Goal: Task Accomplishment & Management: Complete application form

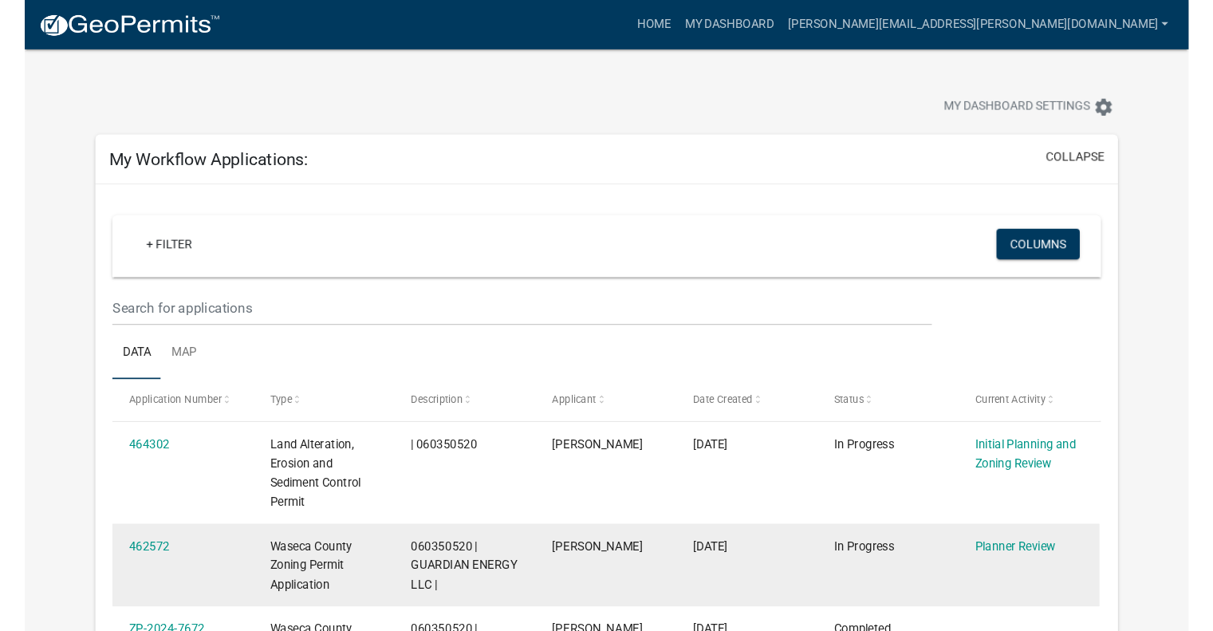
scroll to position [210, 0]
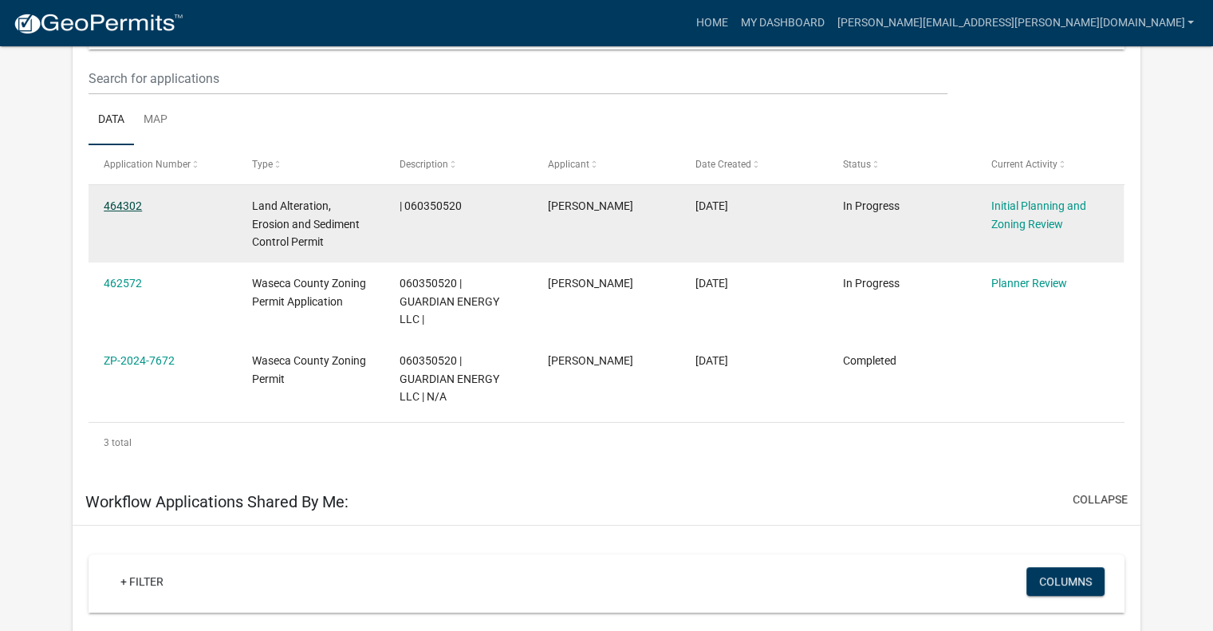
click at [121, 199] on link "464302" at bounding box center [123, 205] width 38 height 13
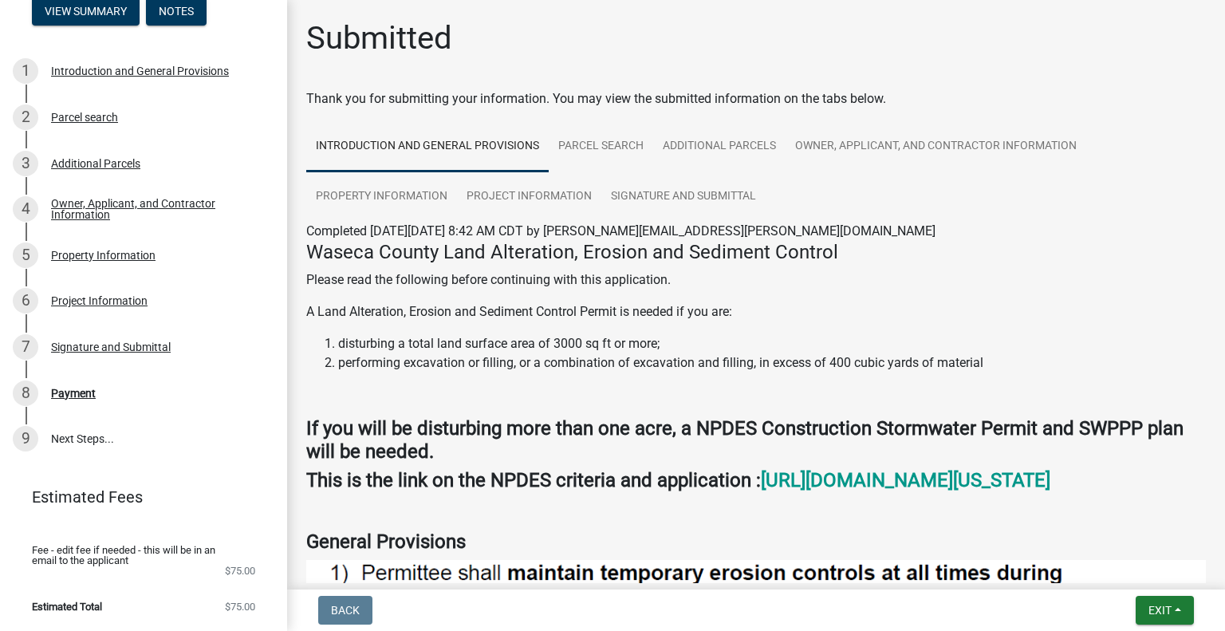
scroll to position [246, 0]
click at [82, 301] on div "Project Information" at bounding box center [99, 300] width 96 height 11
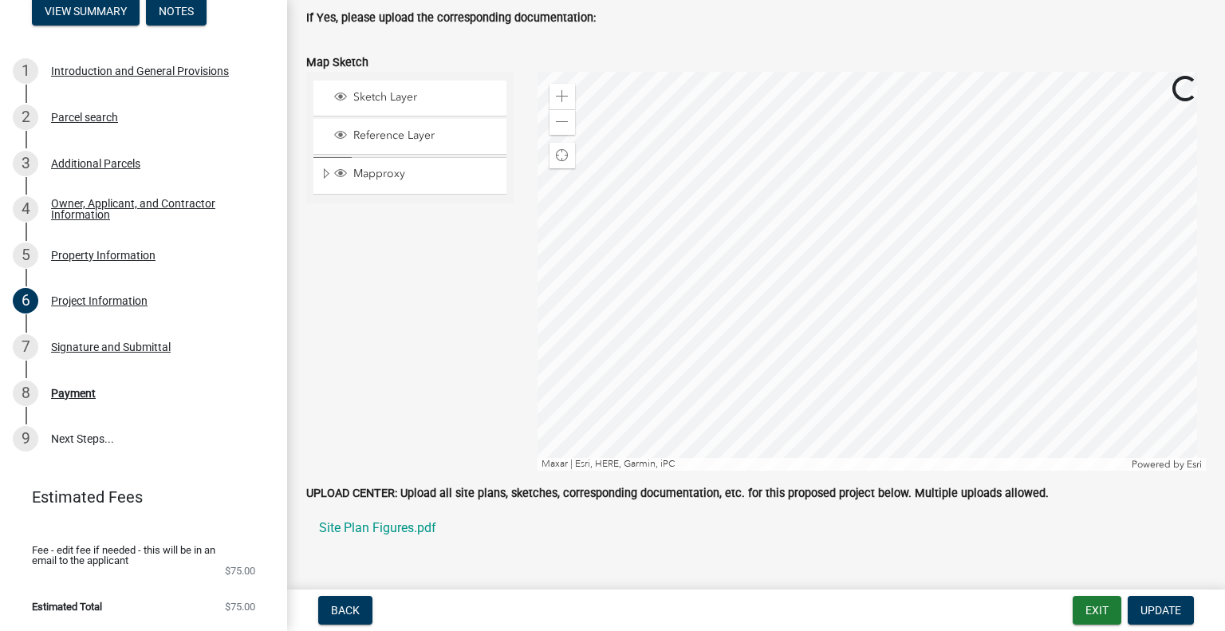
scroll to position [3577, 0]
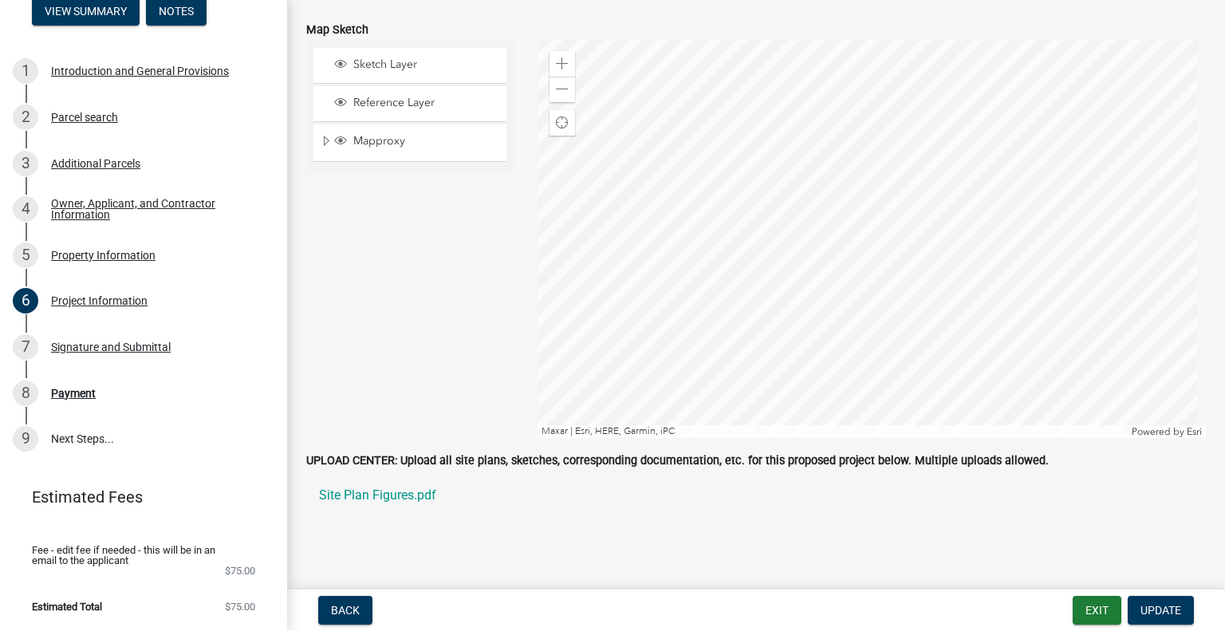
click at [466, 537] on main "Project Information share Share Project Information NOTE: This application is n…" at bounding box center [756, 291] width 938 height 583
click at [360, 455] on label "UPLOAD CENTER: Upload all site plans, sketches, corresponding documentation, et…" at bounding box center [677, 460] width 742 height 11
click at [1091, 591] on button "Update" at bounding box center [1160, 610] width 66 height 29
click at [1091, 591] on span "Update" at bounding box center [1160, 610] width 41 height 13
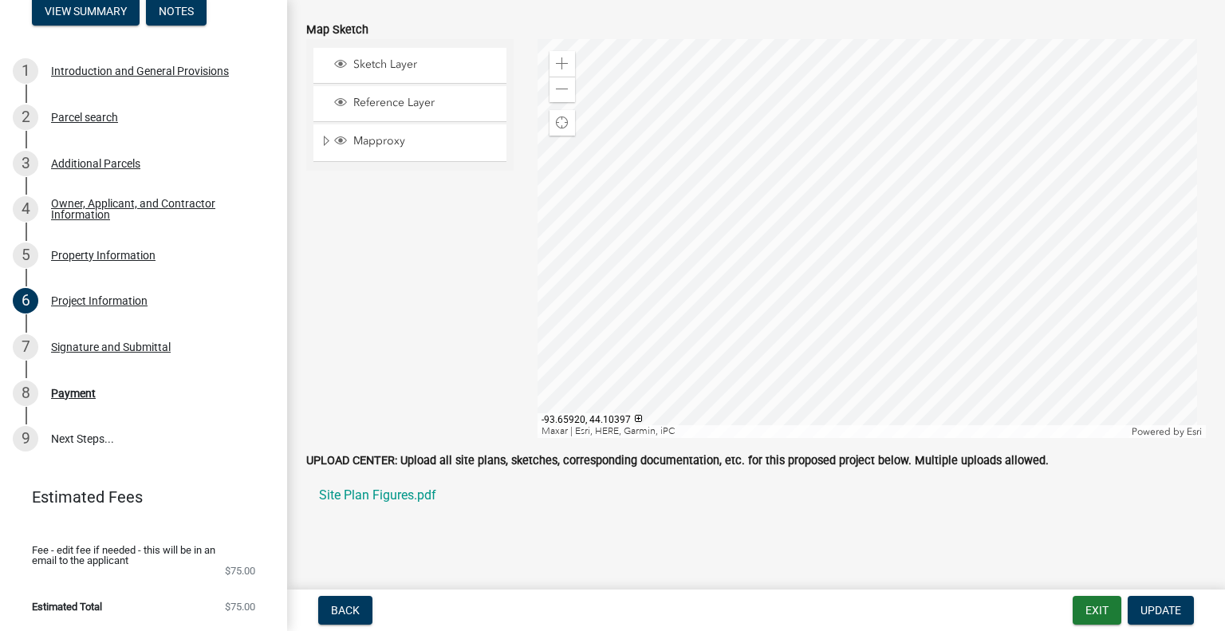
click at [628, 506] on ul "Site Plan Figures.pdf" at bounding box center [755, 495] width 899 height 51
click at [79, 434] on link "9 Next Steps..." at bounding box center [143, 438] width 287 height 46
click at [596, 500] on link "Site Plan Figures.pdf" at bounding box center [755, 495] width 899 height 38
click at [785, 537] on main "Project Information share Share Project Information NOTE: This application is n…" at bounding box center [756, 291] width 938 height 583
click at [533, 508] on div "UPLOAD CENTER: Upload all site plans, sketches, corresponding documentation, et…" at bounding box center [755, 491] width 923 height 83
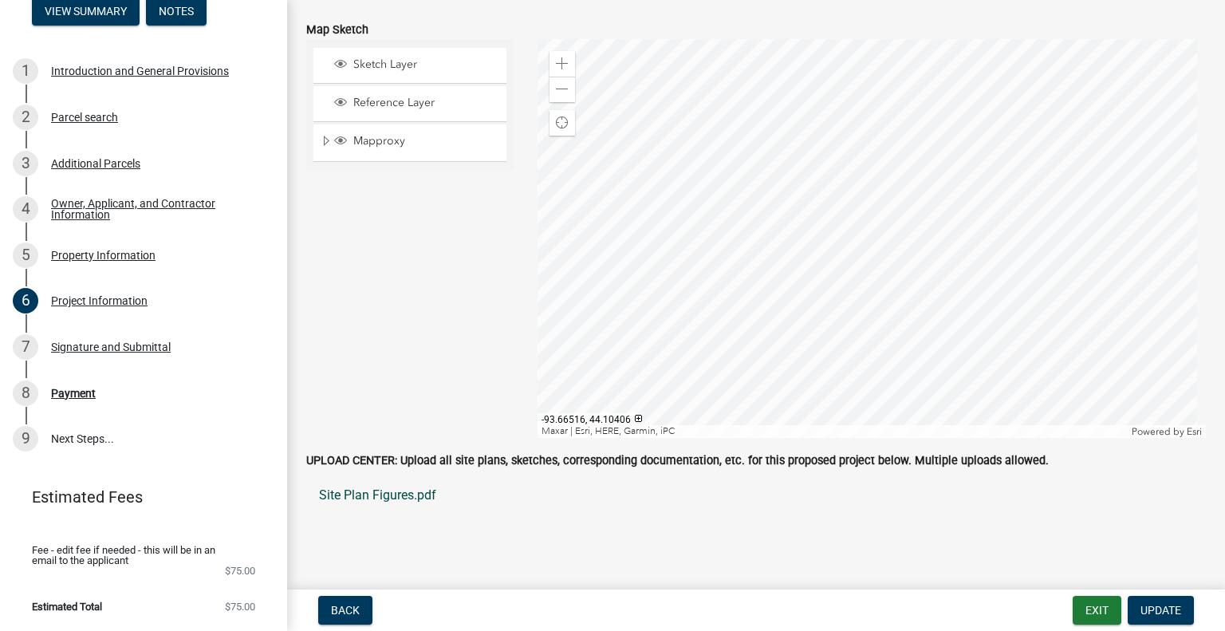
click at [513, 476] on link "Site Plan Figures.pdf" at bounding box center [755, 495] width 899 height 38
click at [82, 442] on link "9 Next Steps..." at bounding box center [143, 438] width 287 height 46
click at [116, 553] on span "Fee - edit fee if needed - this will be in an email to the applicant" at bounding box center [131, 555] width 198 height 21
click at [117, 591] on li "Estimated Total $75.00" at bounding box center [143, 606] width 287 height 36
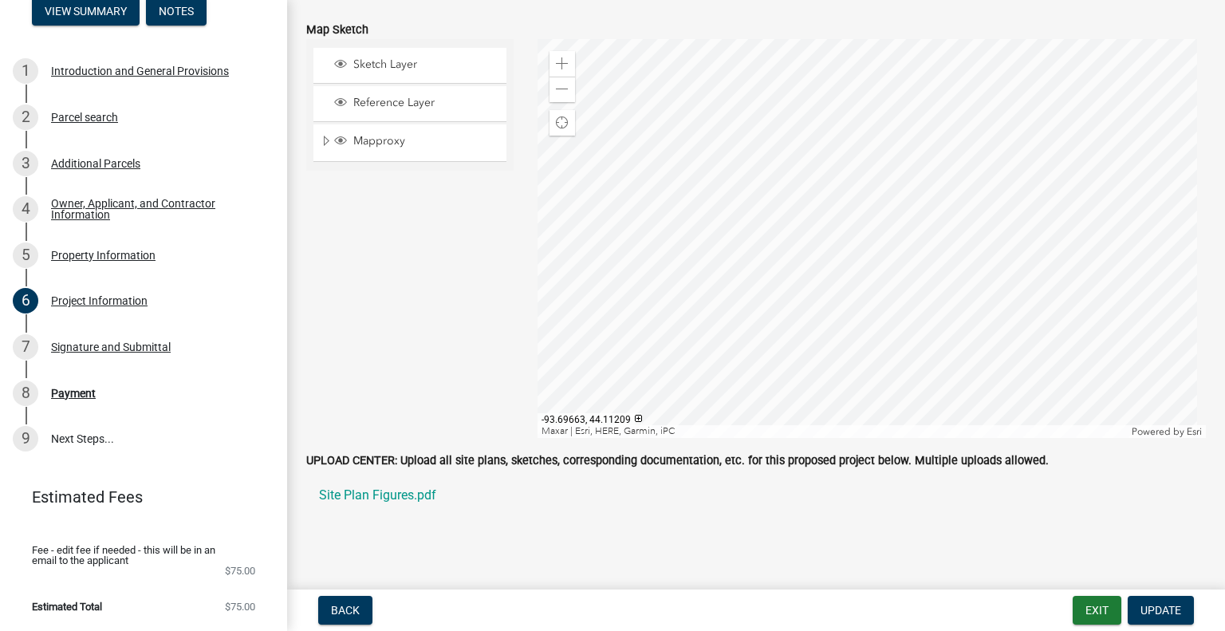
click at [630, 536] on main "Project Information share Share Project Information NOTE: This application is n…" at bounding box center [756, 291] width 938 height 583
click at [638, 516] on div "UPLOAD CENTER: Upload all site plans, sketches, corresponding documentation, et…" at bounding box center [755, 491] width 923 height 83
click at [1091, 591] on button "Update" at bounding box center [1160, 610] width 66 height 29
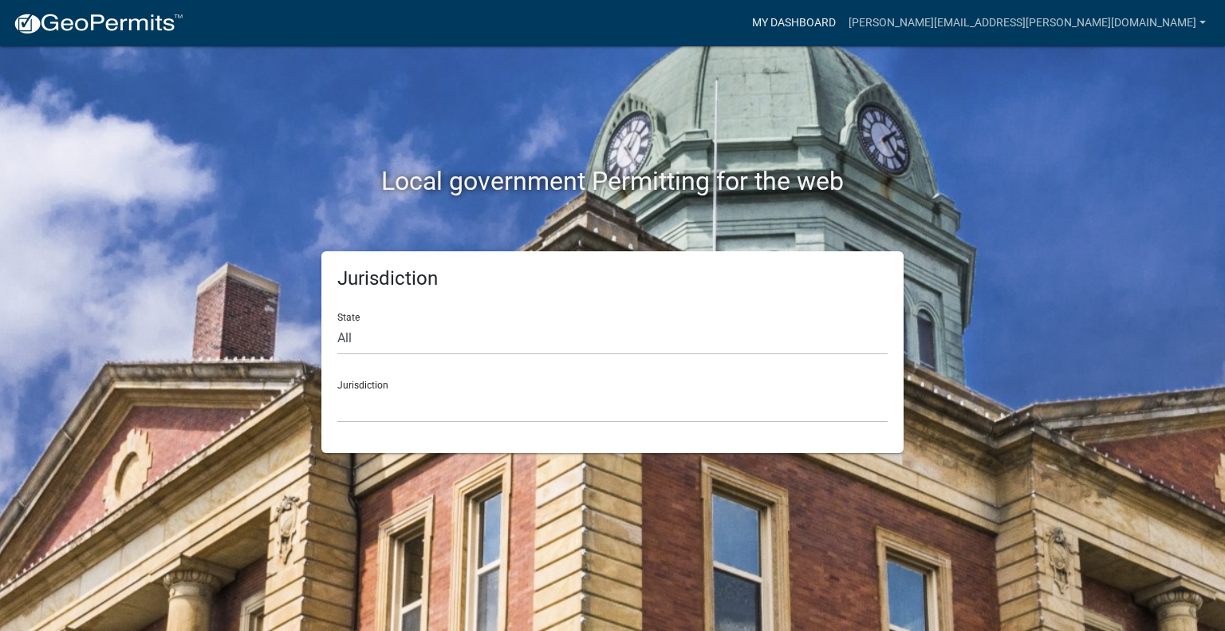
click at [842, 24] on link "My Dashboard" at bounding box center [793, 23] width 96 height 30
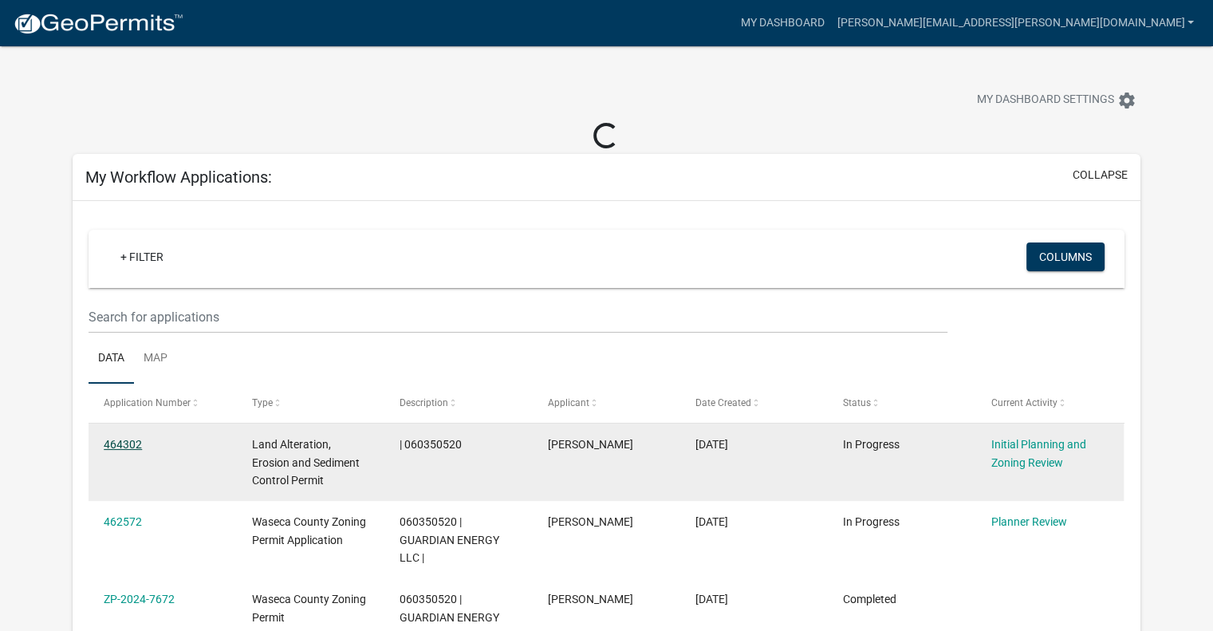
click at [118, 442] on link "464302" at bounding box center [123, 444] width 38 height 13
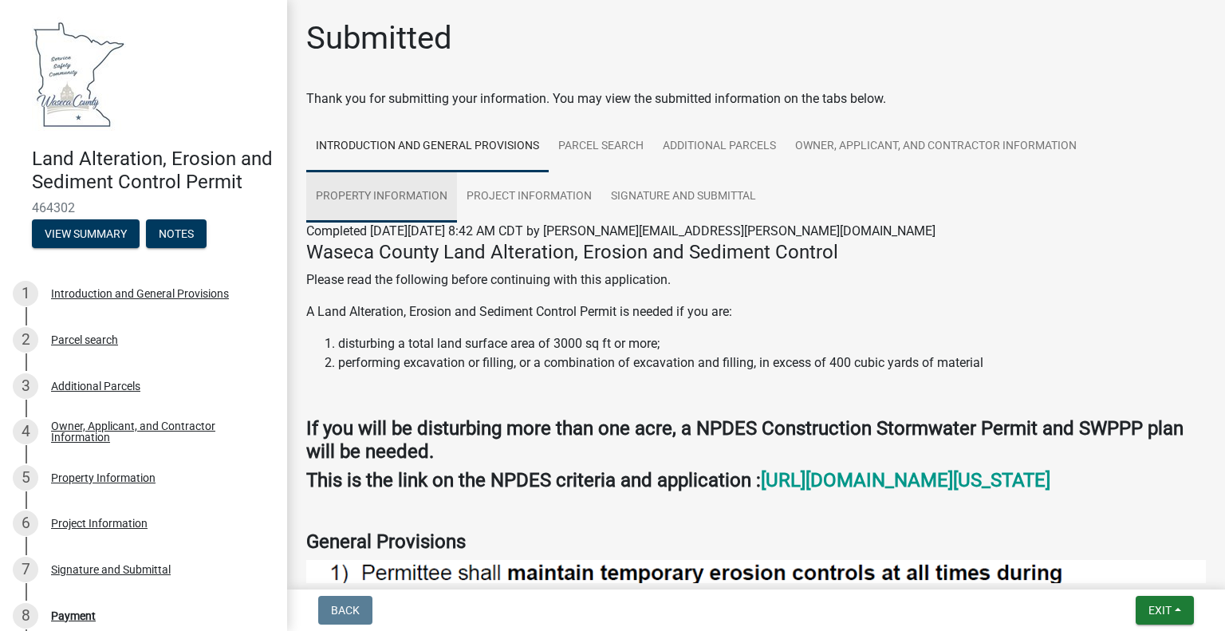
click at [384, 192] on link "Property Information" at bounding box center [381, 196] width 151 height 51
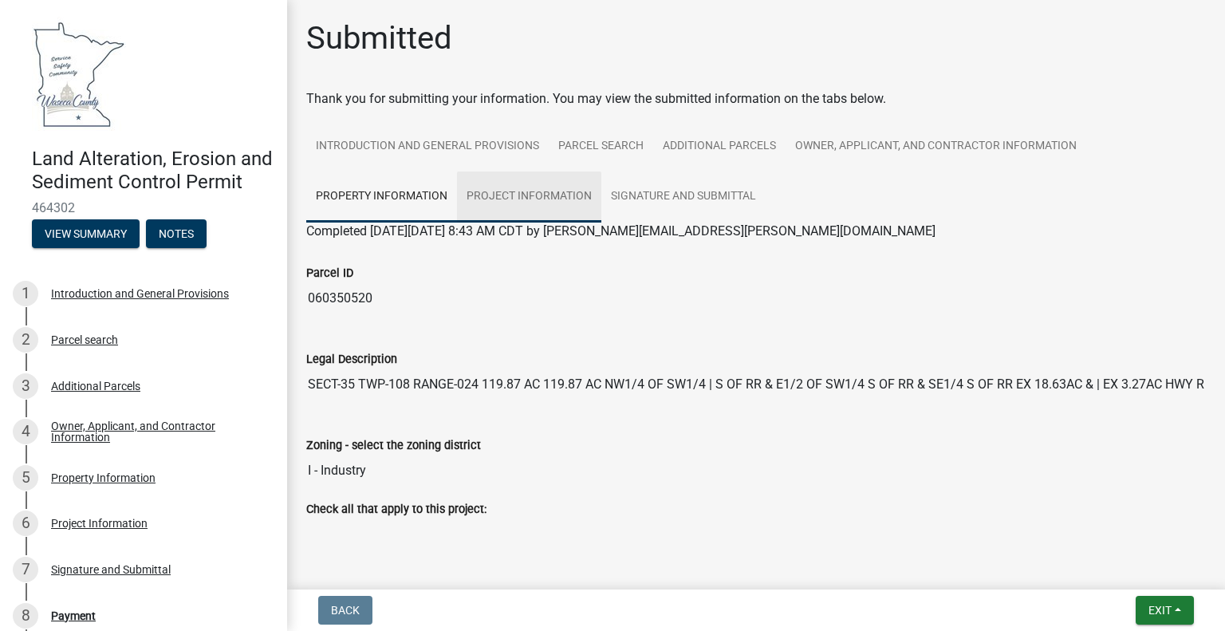
click at [496, 201] on link "Project Information" at bounding box center [529, 196] width 144 height 51
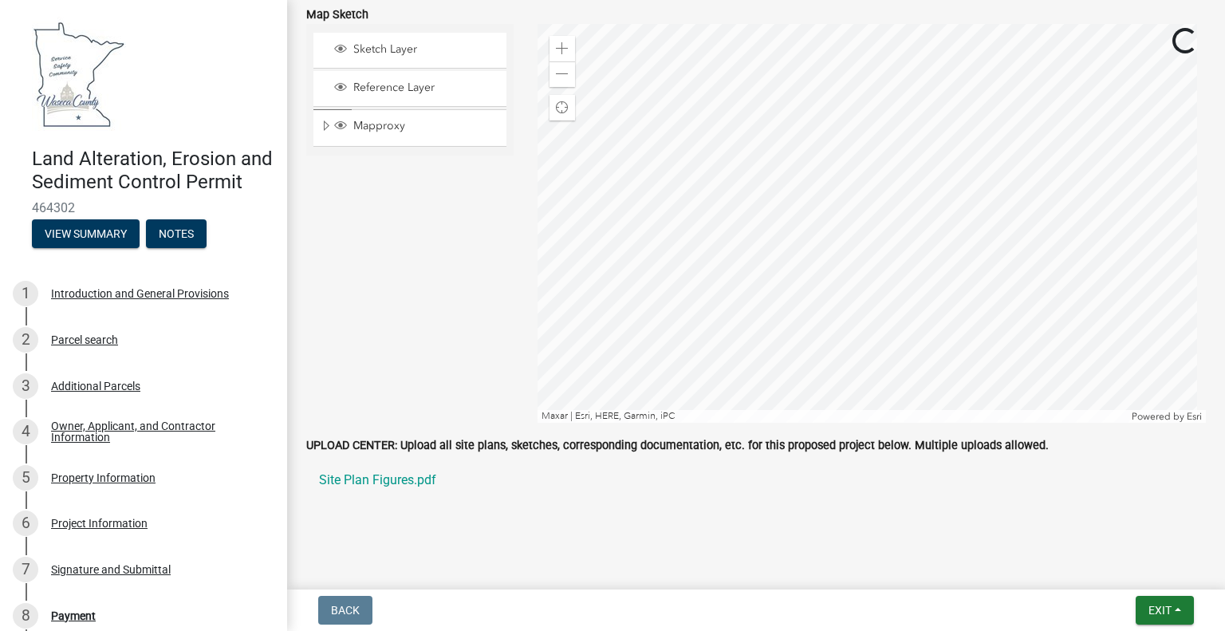
scroll to position [3748, 0]
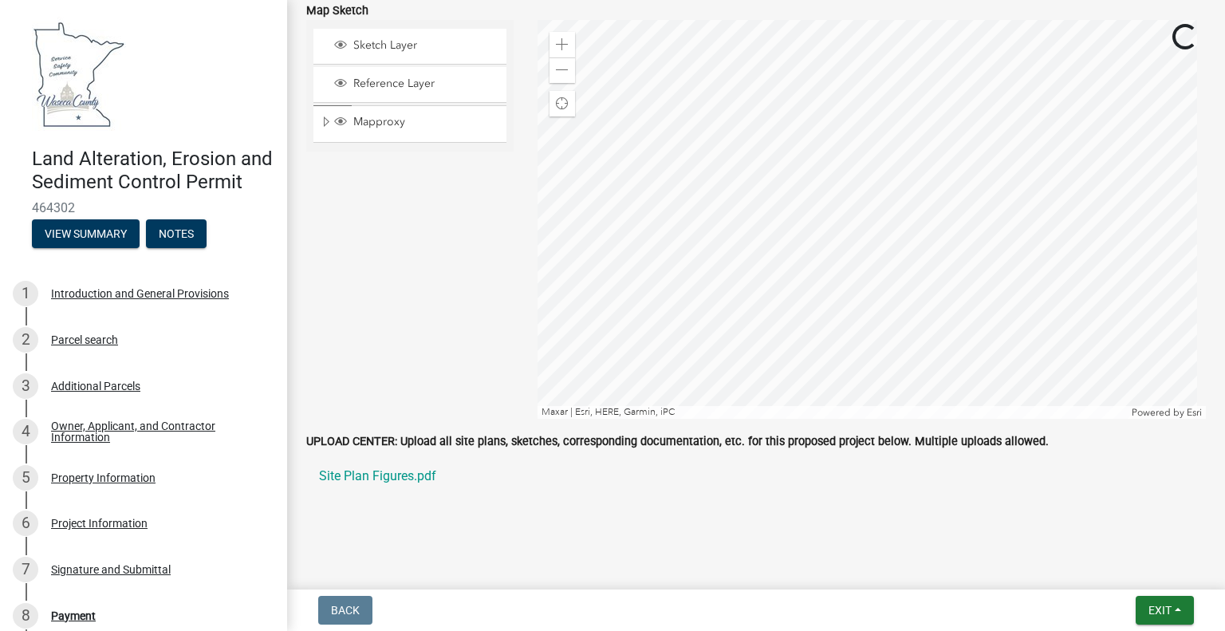
click at [730, 539] on main "Submitted Thank you for submitting your information. You may view the submitted…" at bounding box center [756, 291] width 938 height 583
click at [734, 493] on div "UPLOAD CENTER: Upload all site plans, sketches, corresponding documentation, et…" at bounding box center [755, 472] width 923 height 83
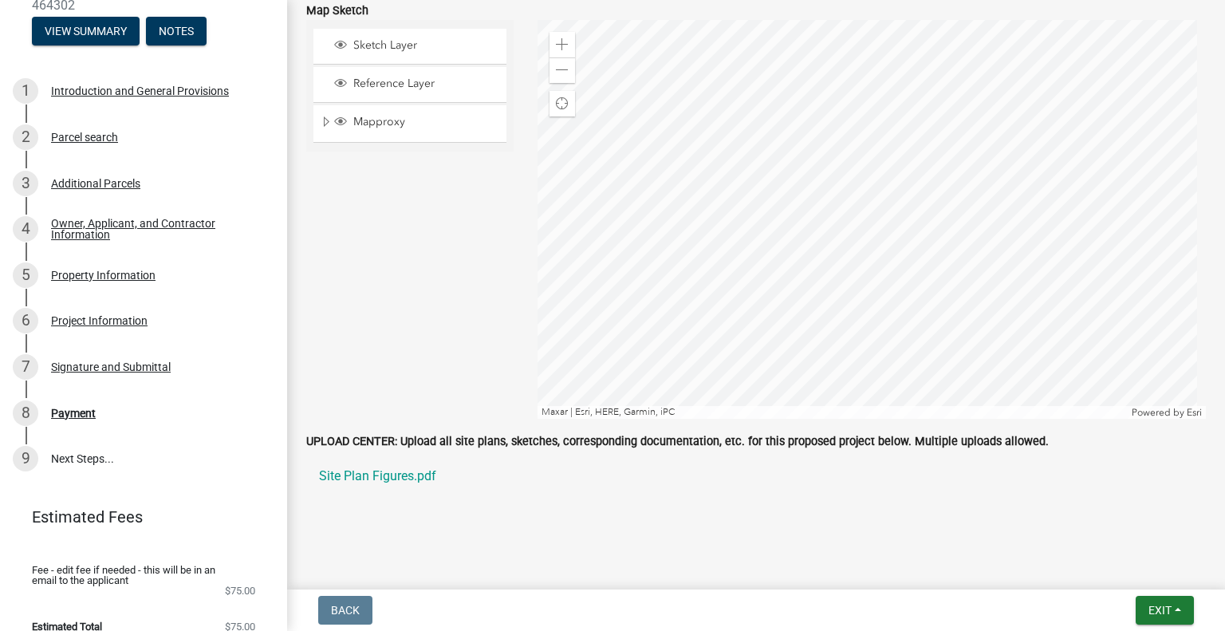
scroll to position [246, 0]
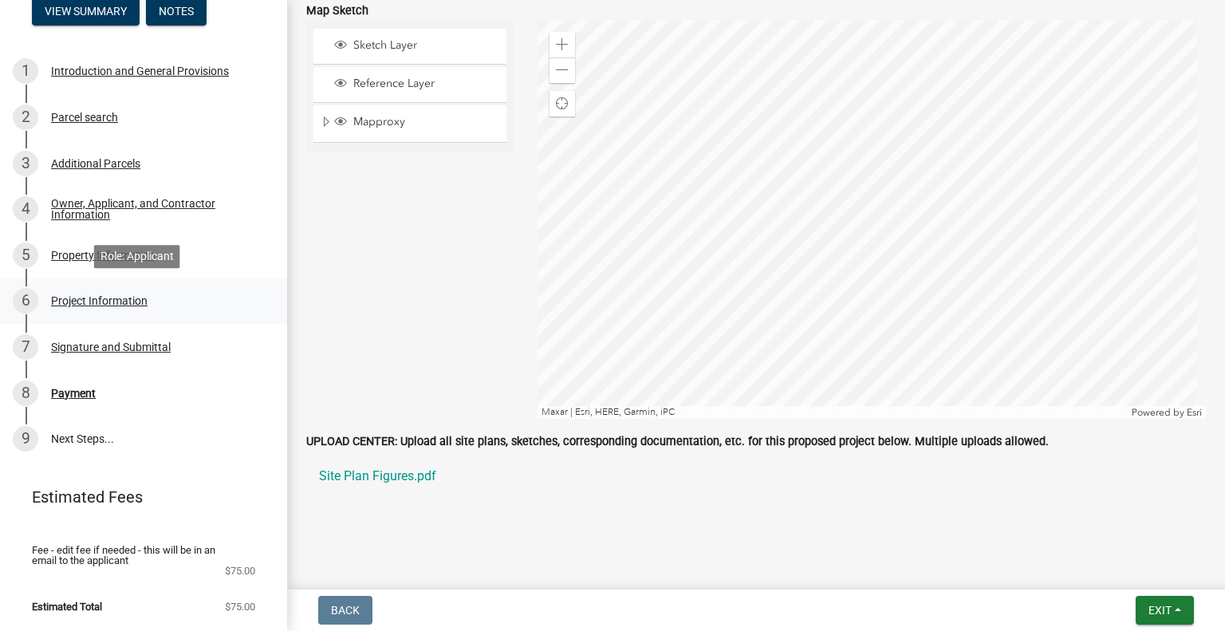
click at [103, 302] on div "Project Information" at bounding box center [99, 300] width 96 height 11
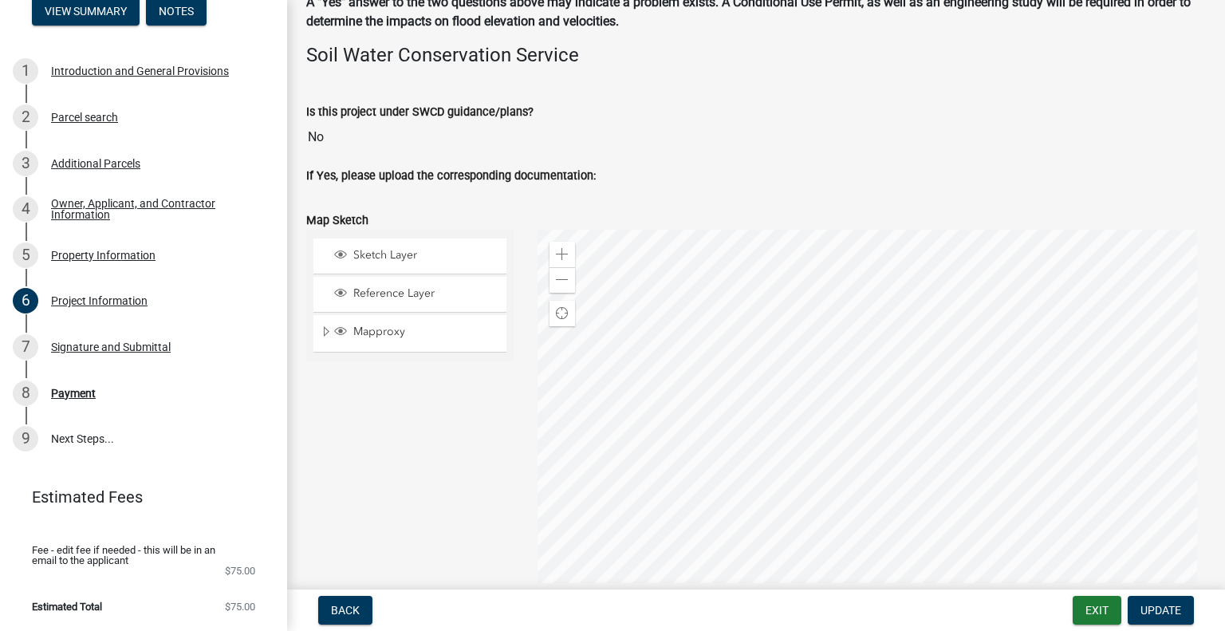
scroll to position [3577, 0]
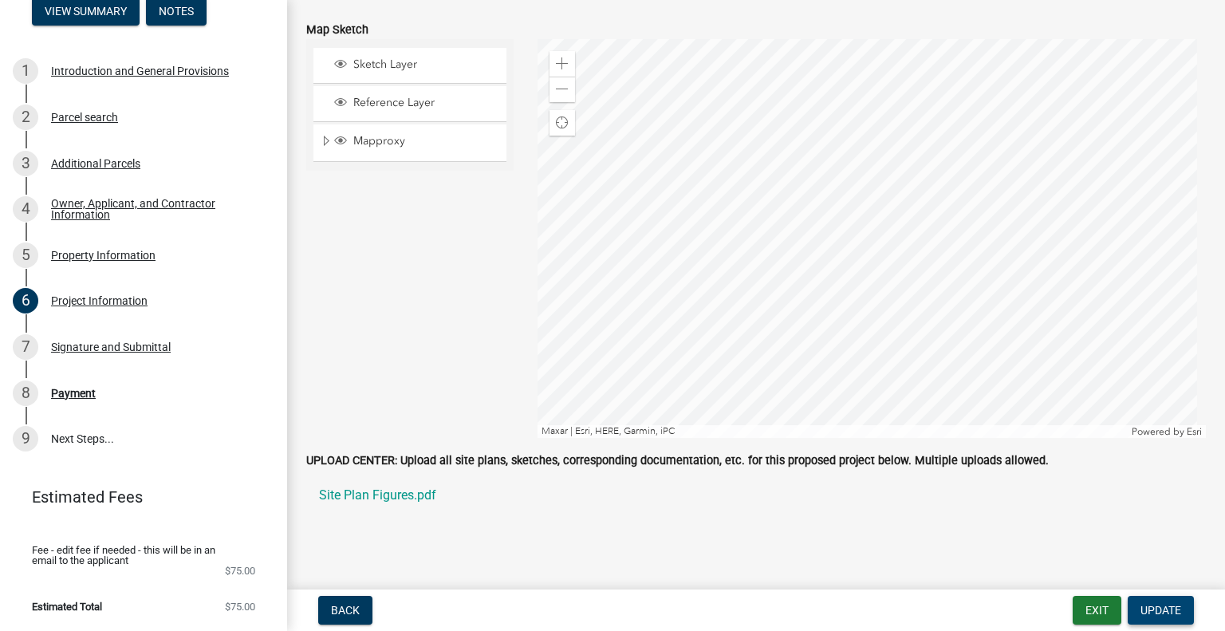
click at [1173, 614] on span "Update" at bounding box center [1160, 610] width 41 height 13
click at [776, 506] on ul "Site Plan Figures.pdf" at bounding box center [755, 495] width 899 height 51
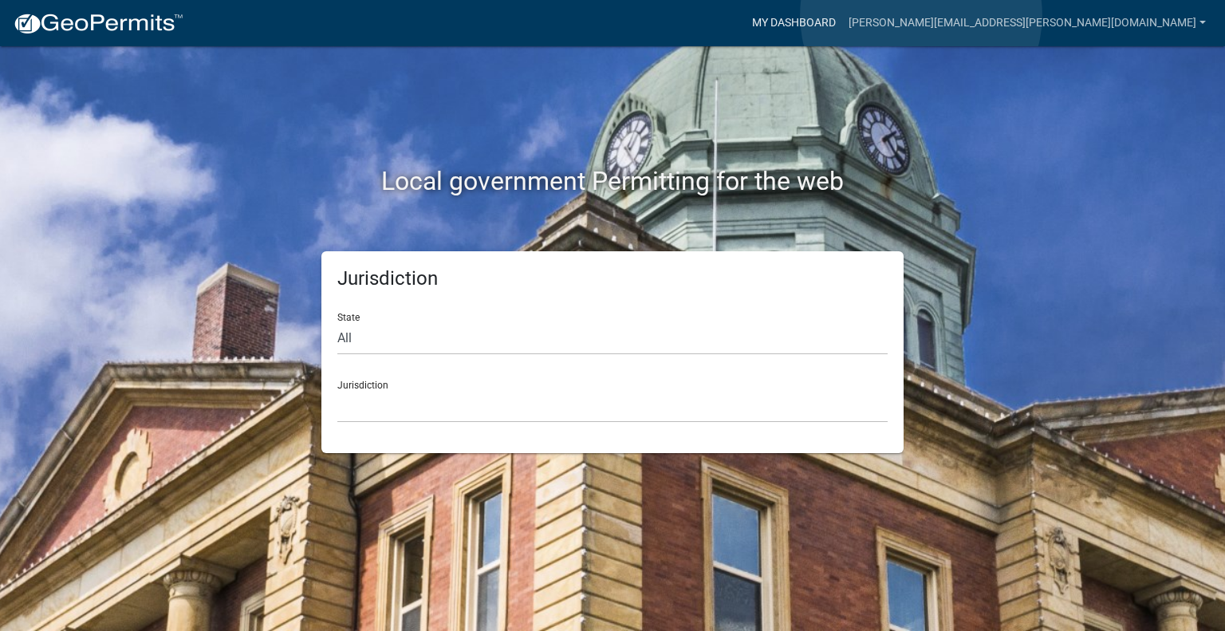
click at [842, 15] on link "My Dashboard" at bounding box center [793, 23] width 96 height 30
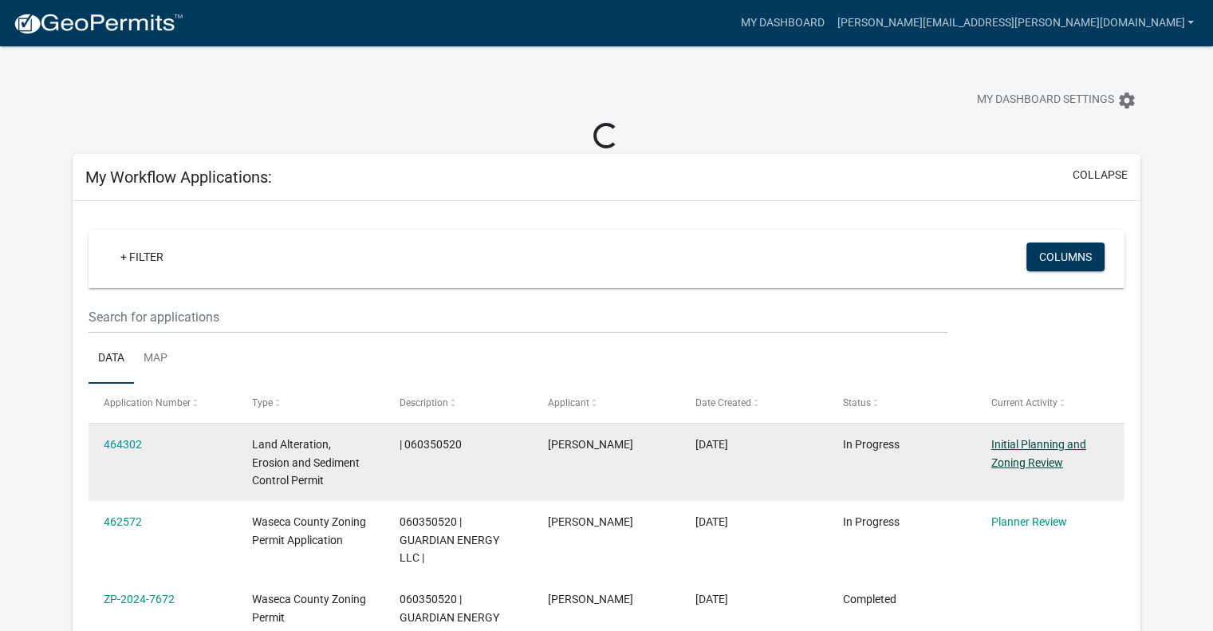
click at [1033, 446] on link "Initial Planning and Zoning Review" at bounding box center [1038, 453] width 95 height 31
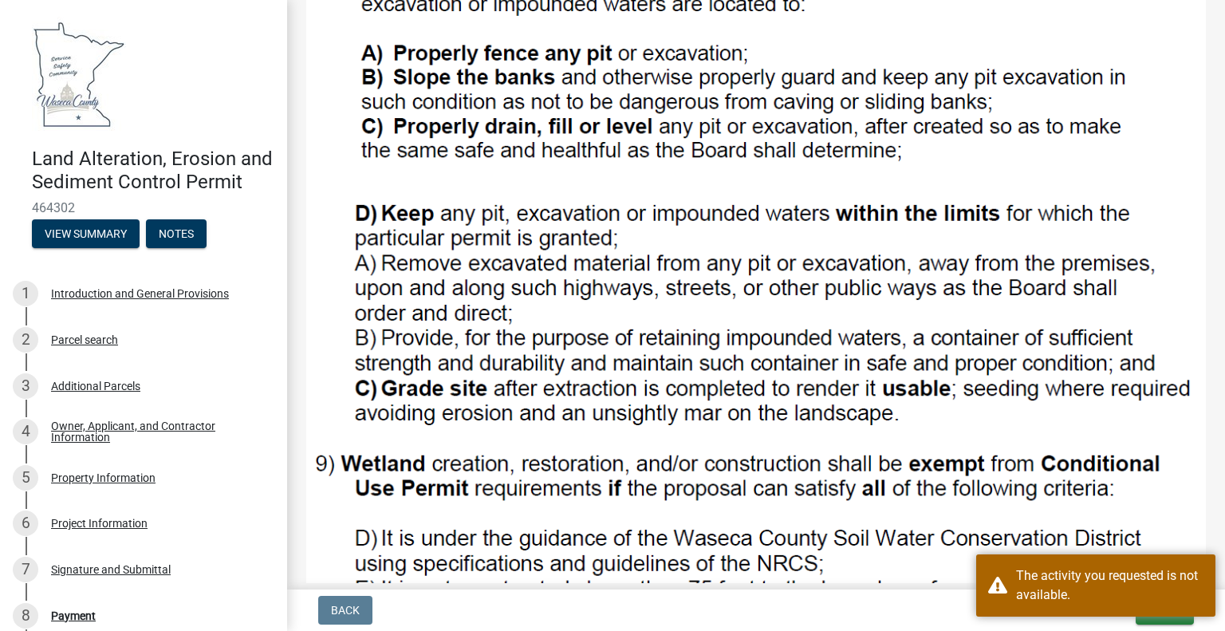
scroll to position [1878, 0]
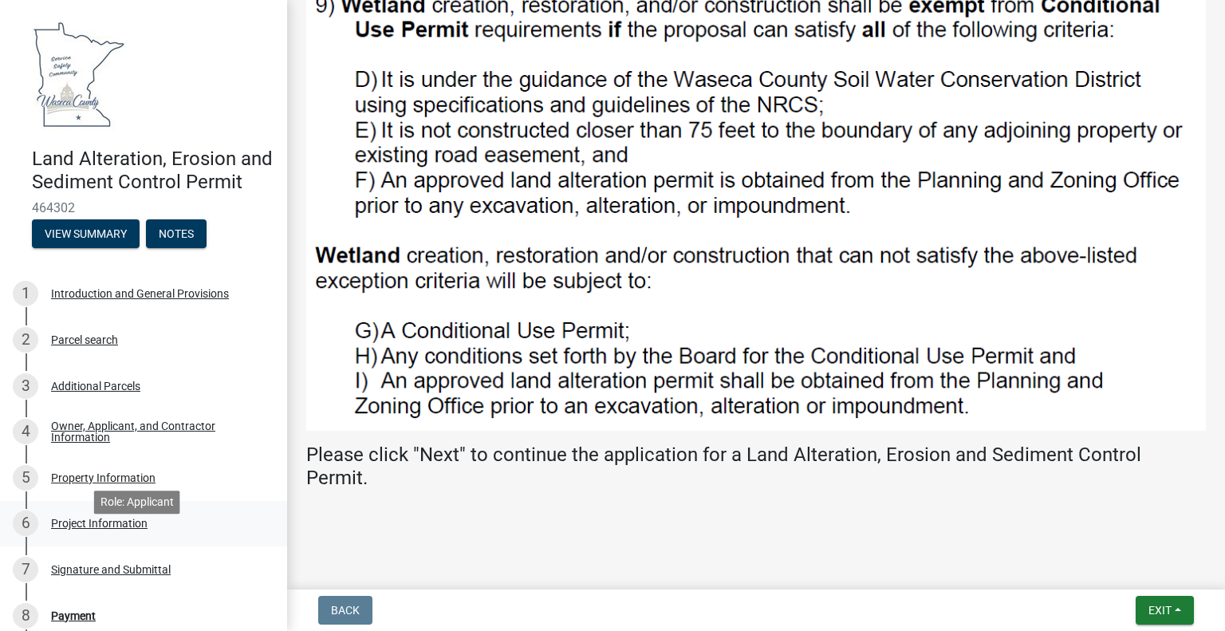
click at [92, 529] on div "Project Information" at bounding box center [99, 522] width 96 height 11
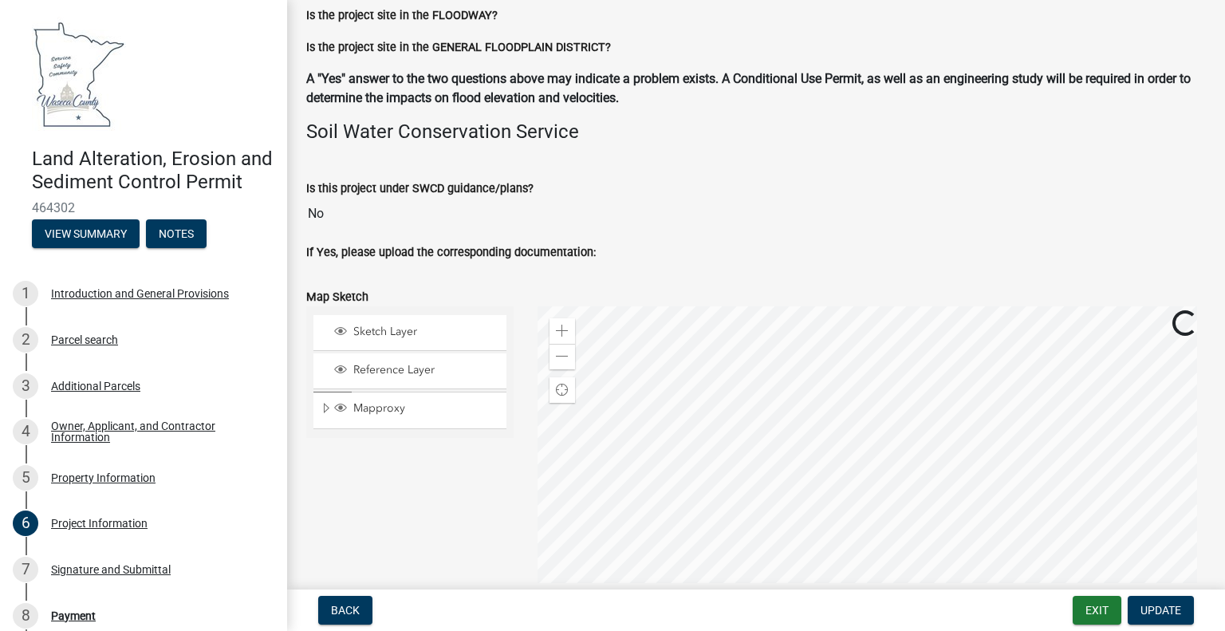
scroll to position [3577, 0]
